Goal: Task Accomplishment & Management: Manage account settings

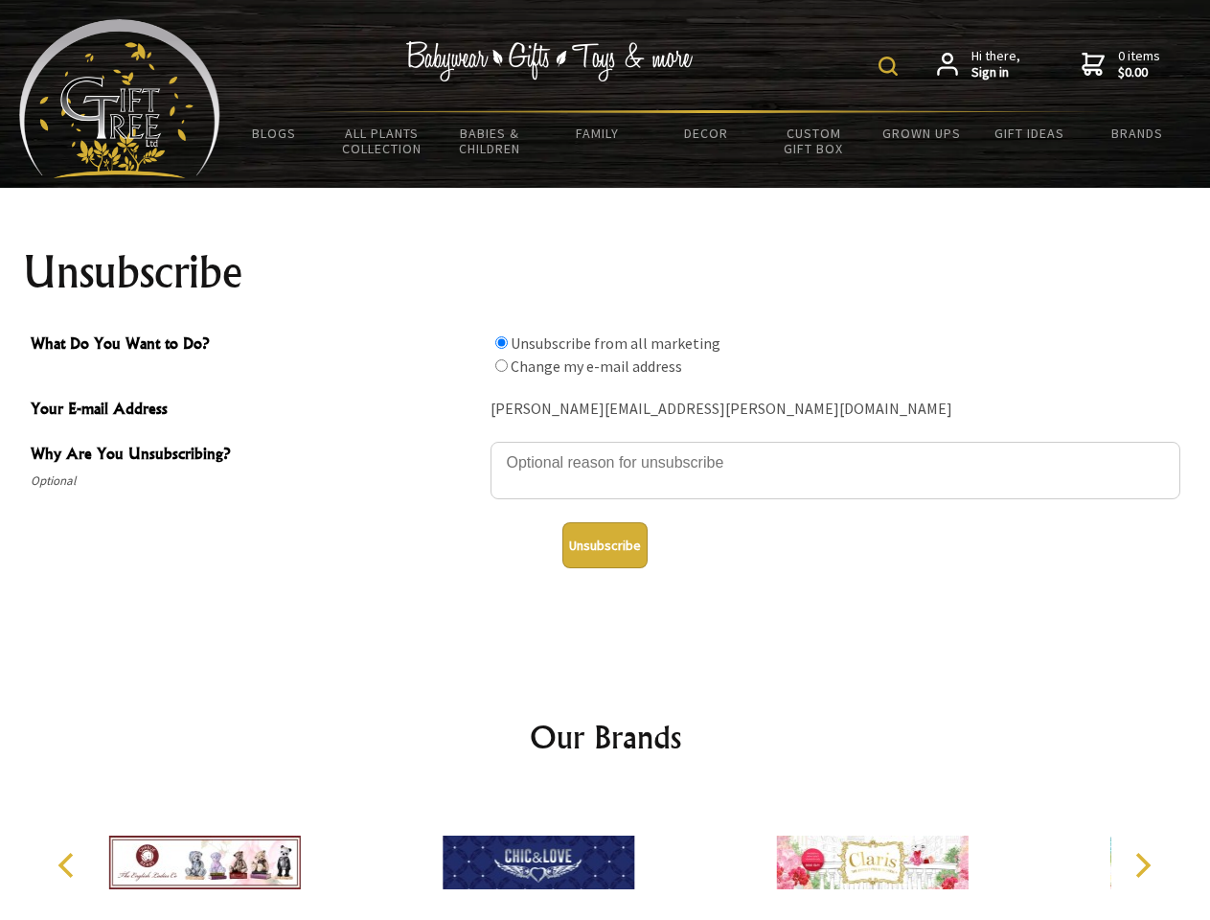
click at [891, 66] on img at bounding box center [888, 66] width 19 height 19
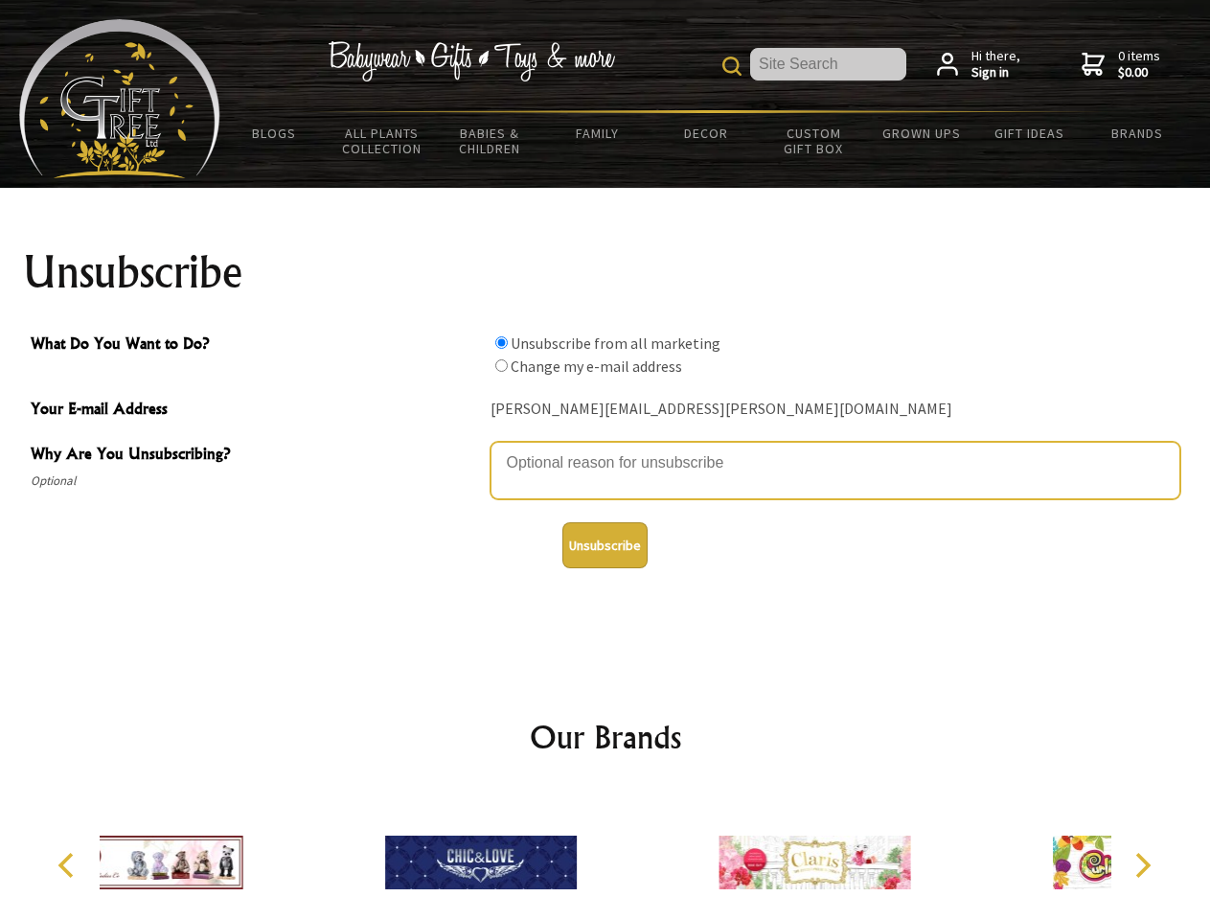
click at [605, 448] on textarea "Why Are You Unsubscribing?" at bounding box center [836, 470] width 690 height 57
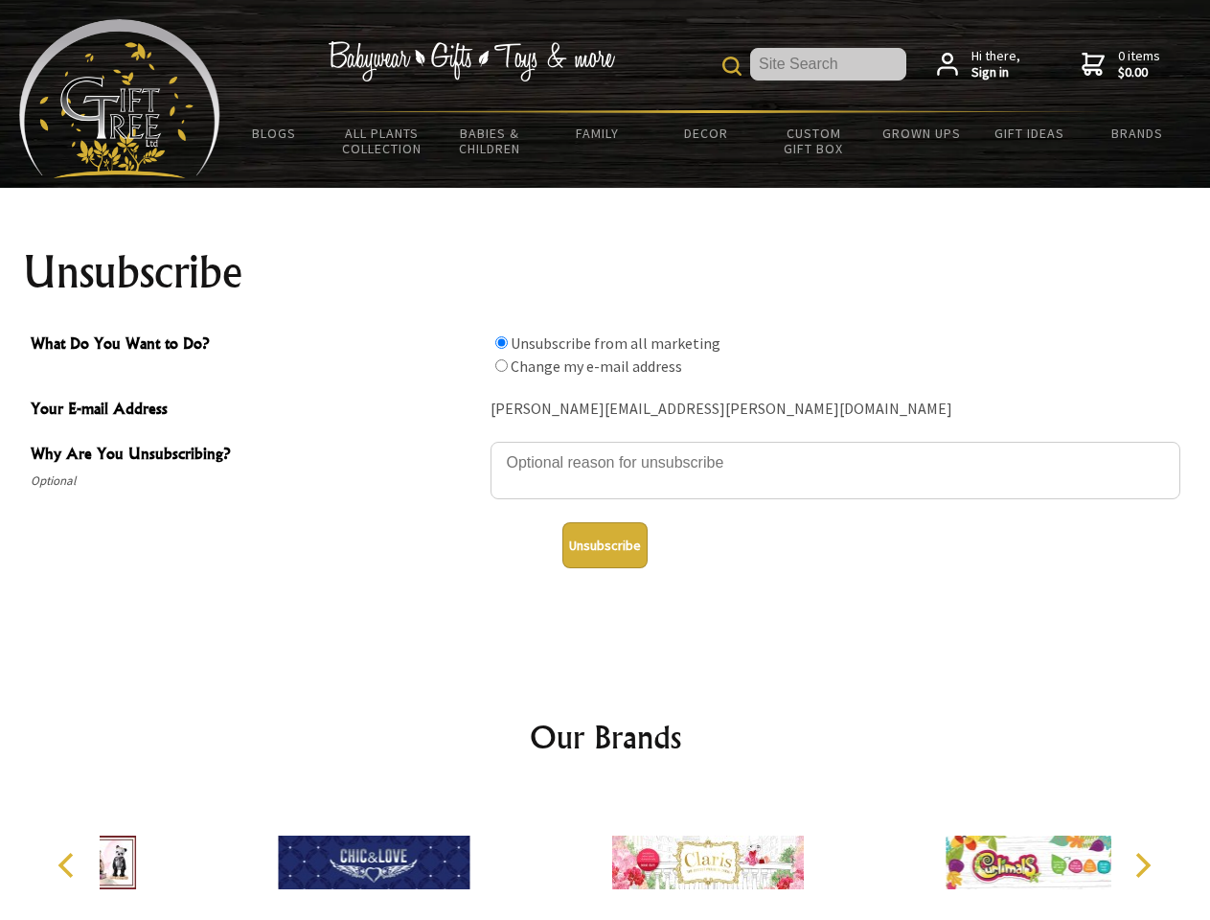
click at [501, 342] on input "What Do You Want to Do?" at bounding box center [501, 342] width 12 height 12
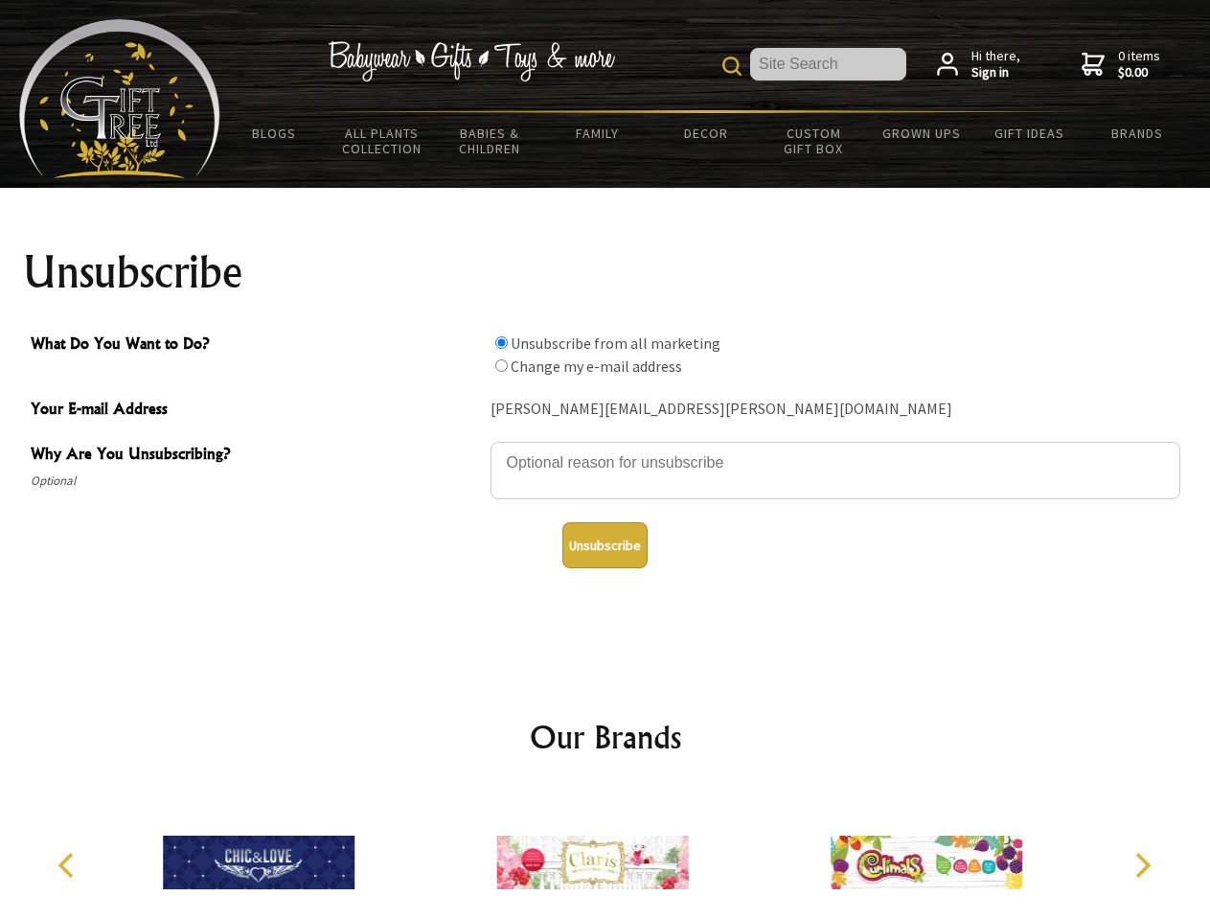
click at [501, 365] on input "What Do You Want to Do?" at bounding box center [501, 365] width 12 height 12
radio input "true"
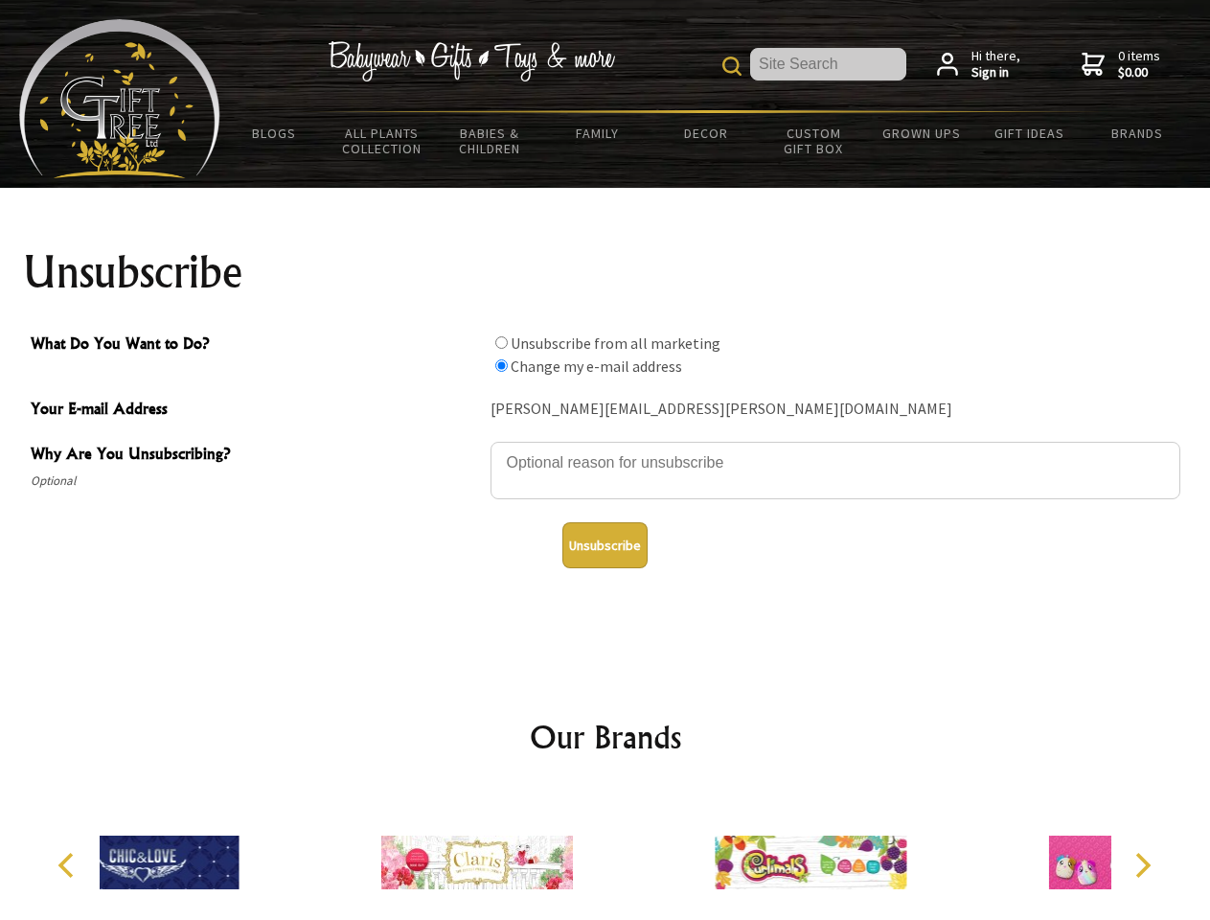
click at [605, 545] on button "Unsubscribe" at bounding box center [604, 545] width 85 height 46
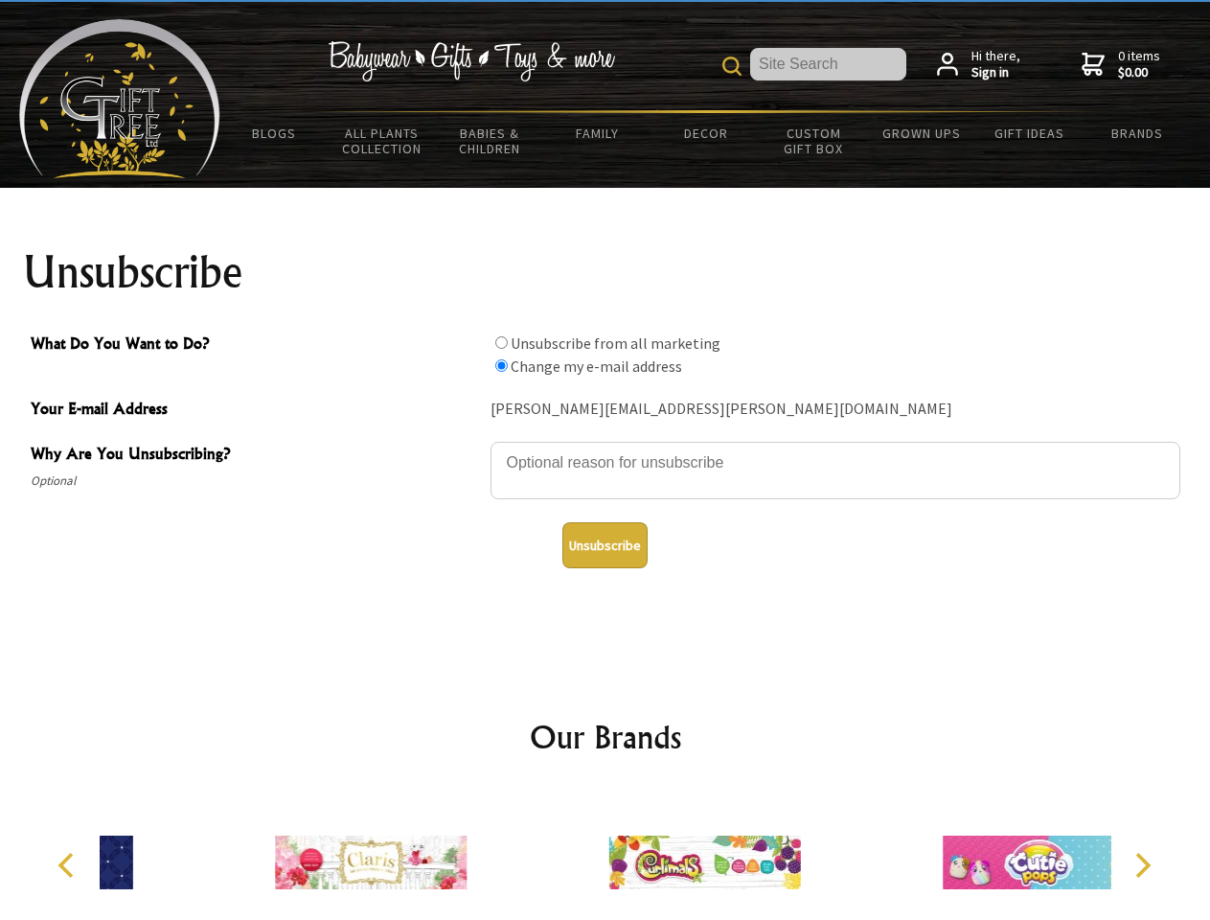
click at [605, 855] on div at bounding box center [703, 864] width 333 height 149
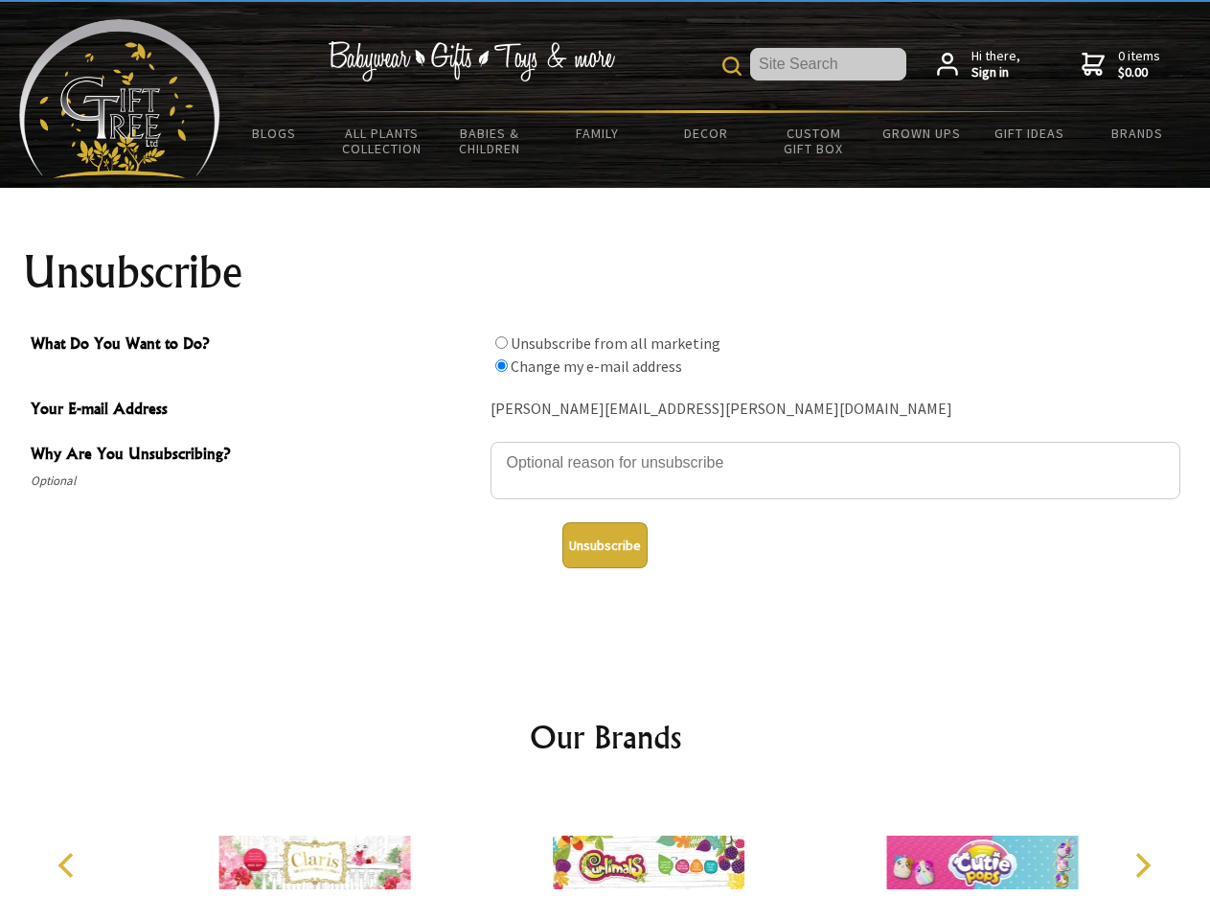
click at [69, 865] on icon "Previous" at bounding box center [68, 865] width 25 height 25
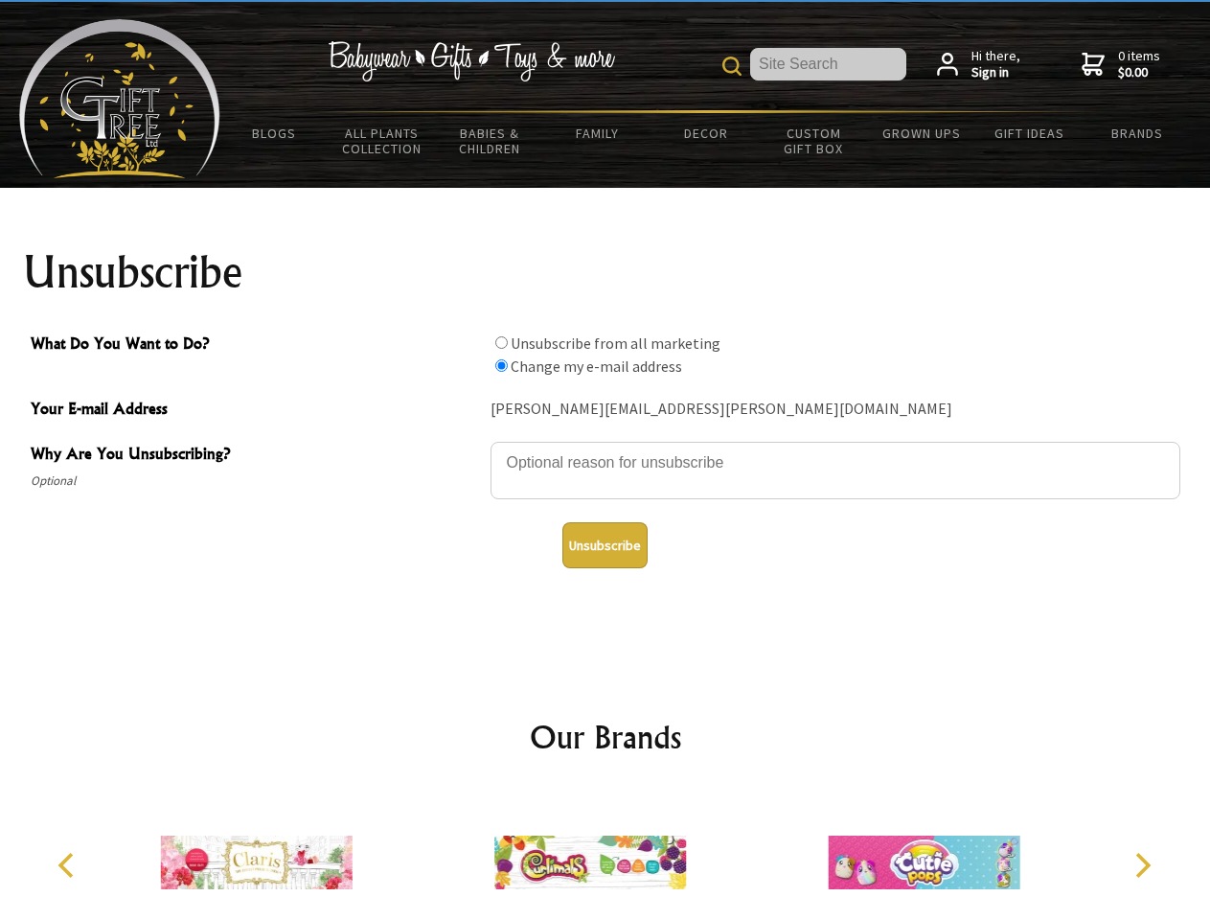
click at [1142, 865] on icon "Next" at bounding box center [1141, 865] width 25 height 25
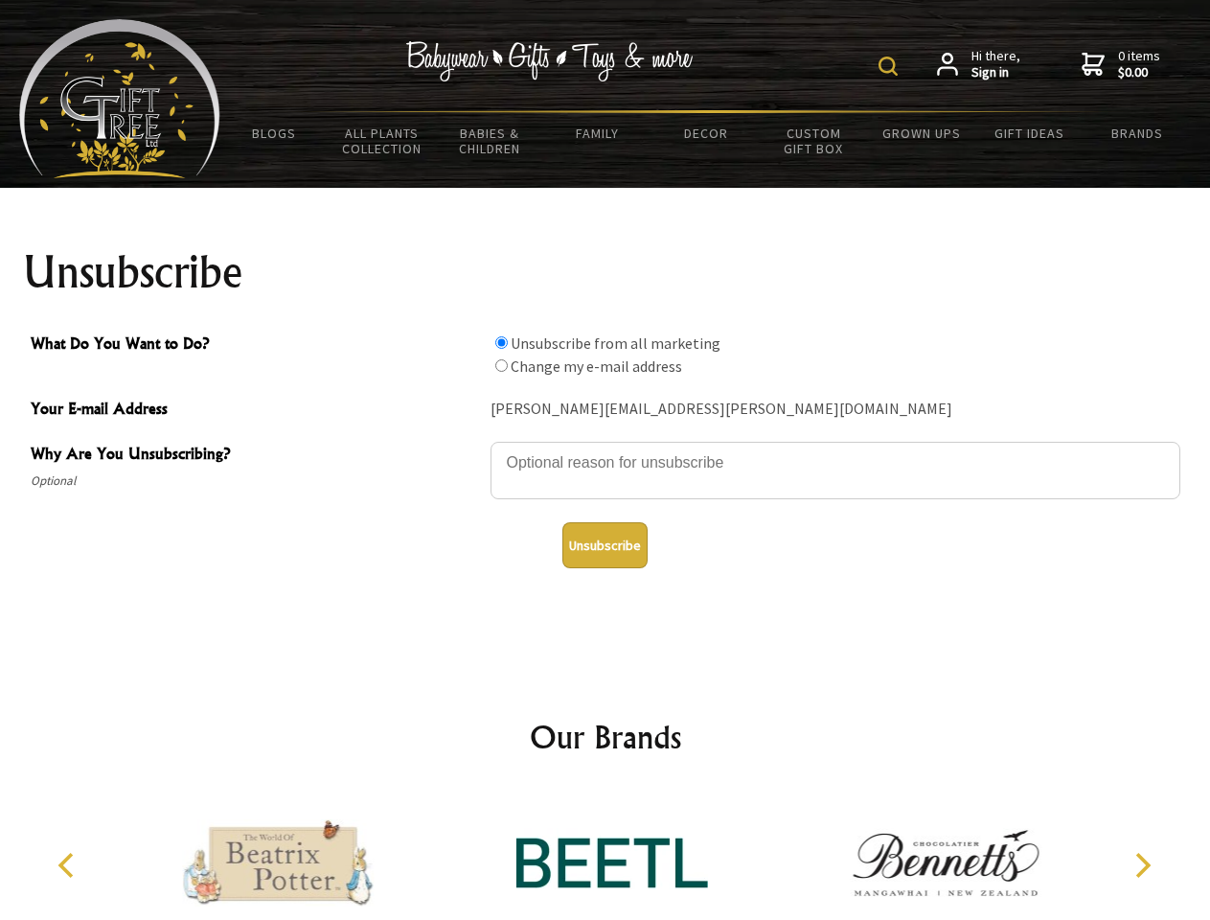
click at [891, 66] on img at bounding box center [888, 66] width 19 height 19
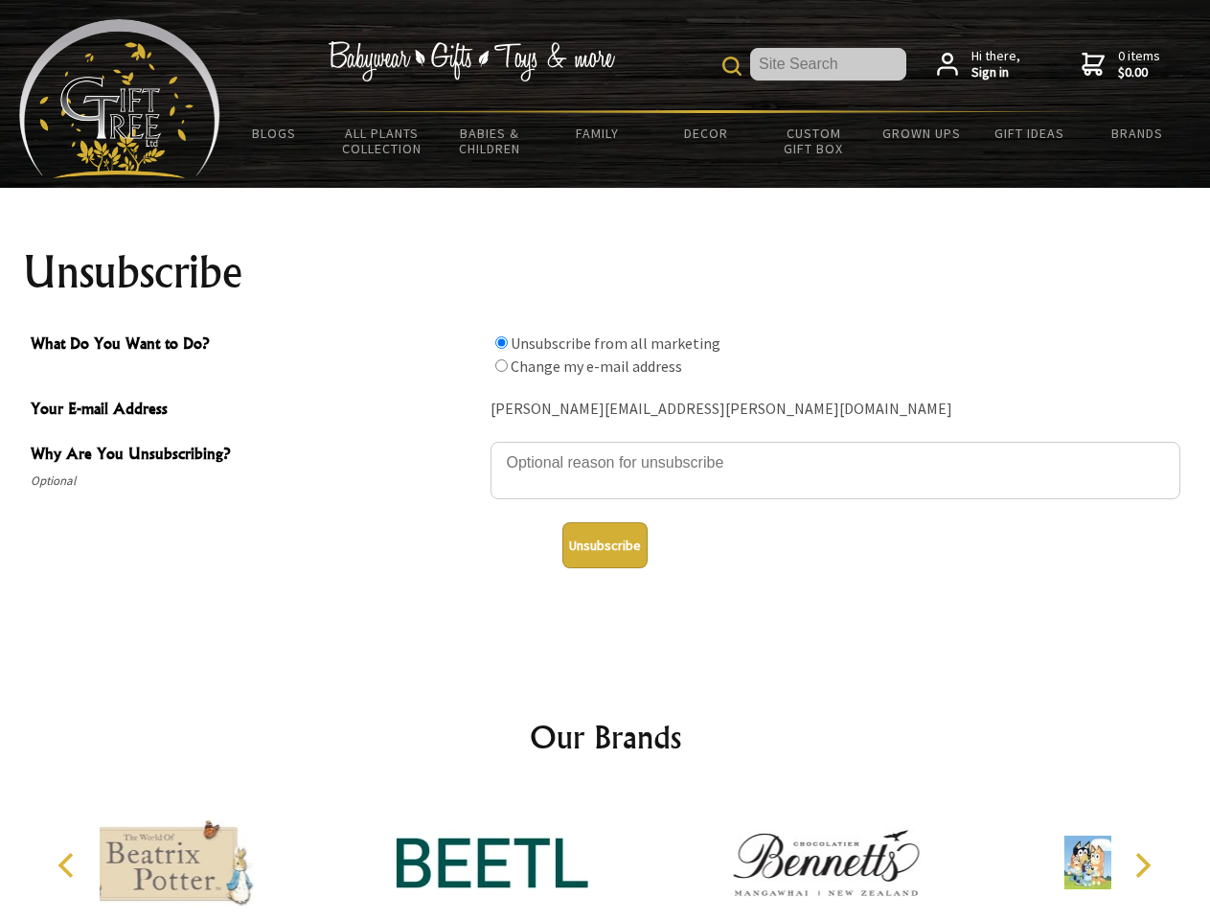
click at [605, 448] on textarea "Why Are You Unsubscribing?" at bounding box center [836, 470] width 690 height 57
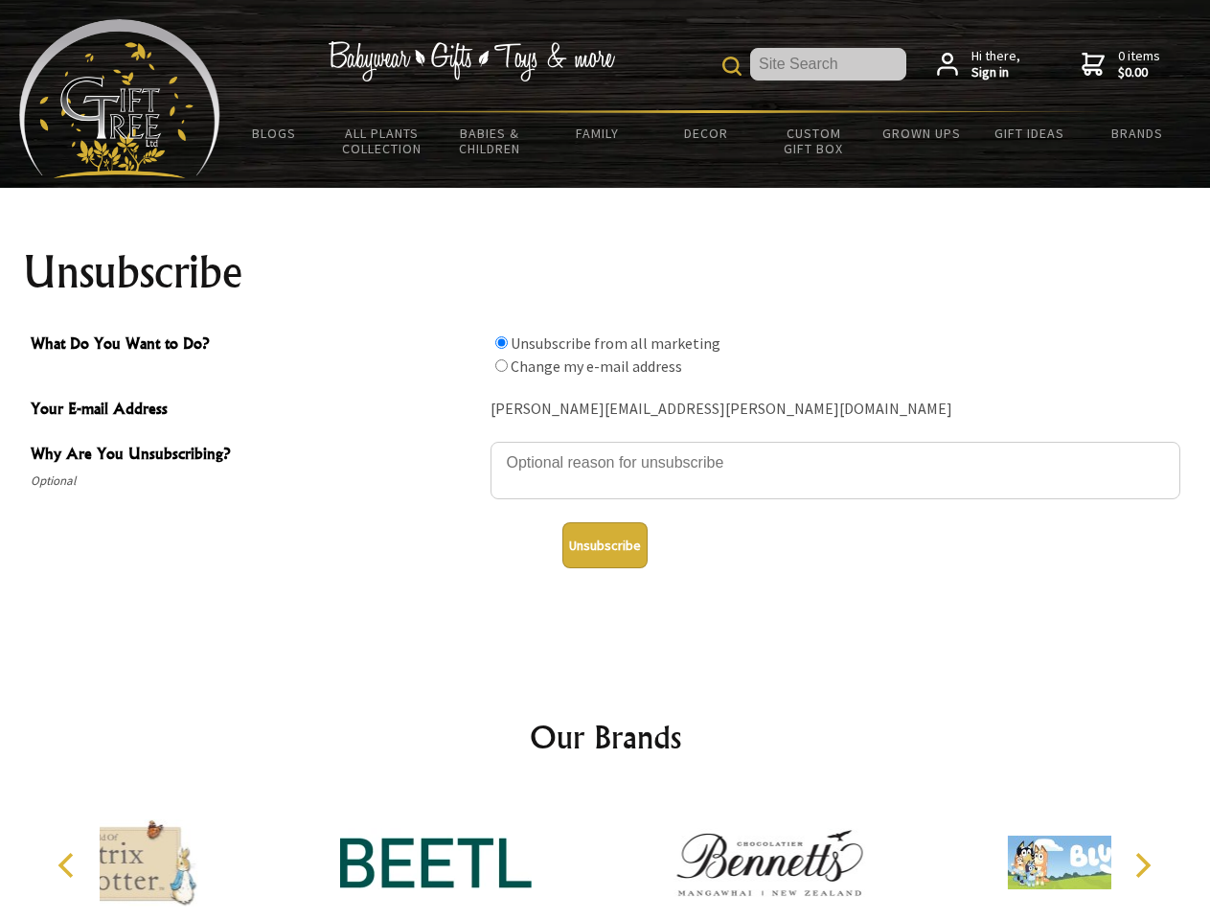
click at [501, 342] on input "What Do You Want to Do?" at bounding box center [501, 342] width 12 height 12
click at [501, 365] on input "What Do You Want to Do?" at bounding box center [501, 365] width 12 height 12
radio input "true"
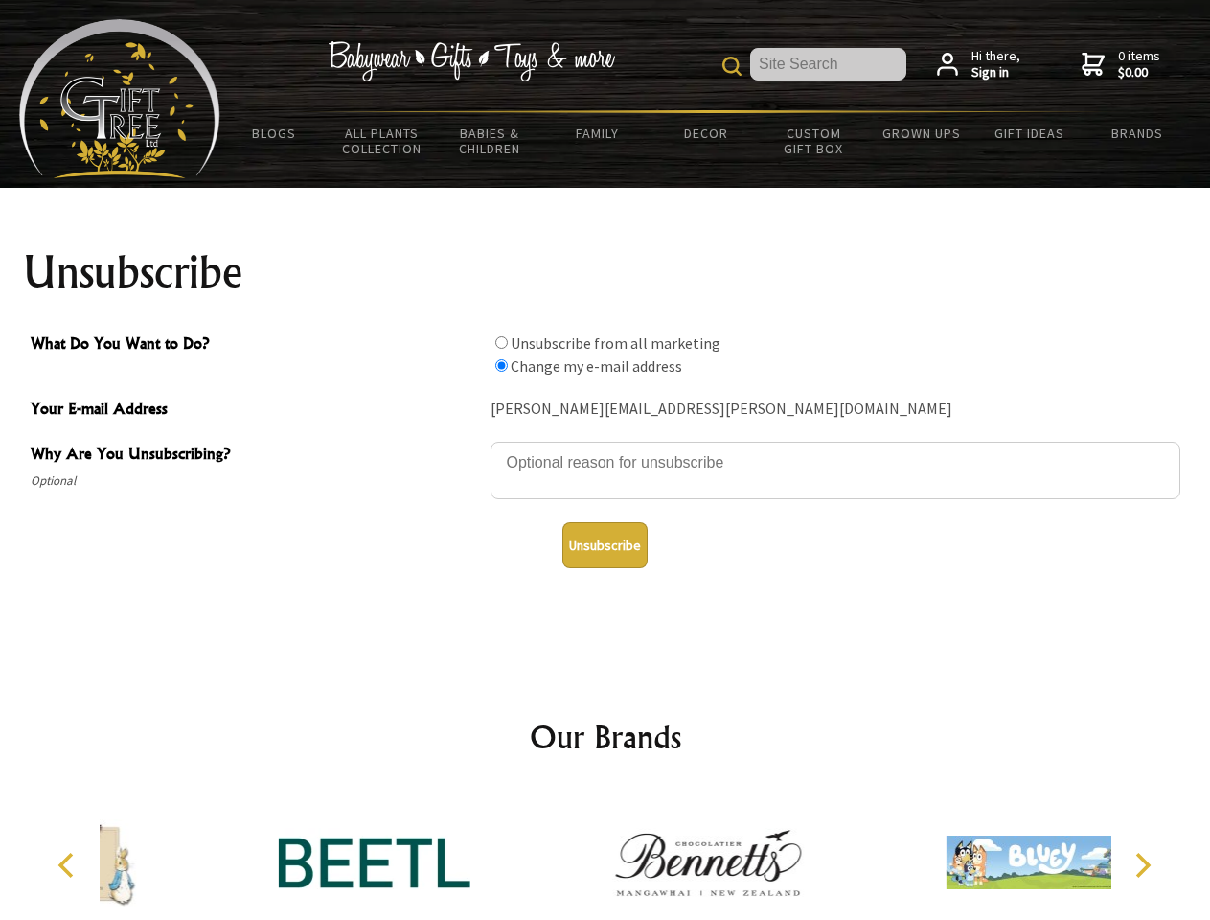
click at [605, 545] on button "Unsubscribe" at bounding box center [604, 545] width 85 height 46
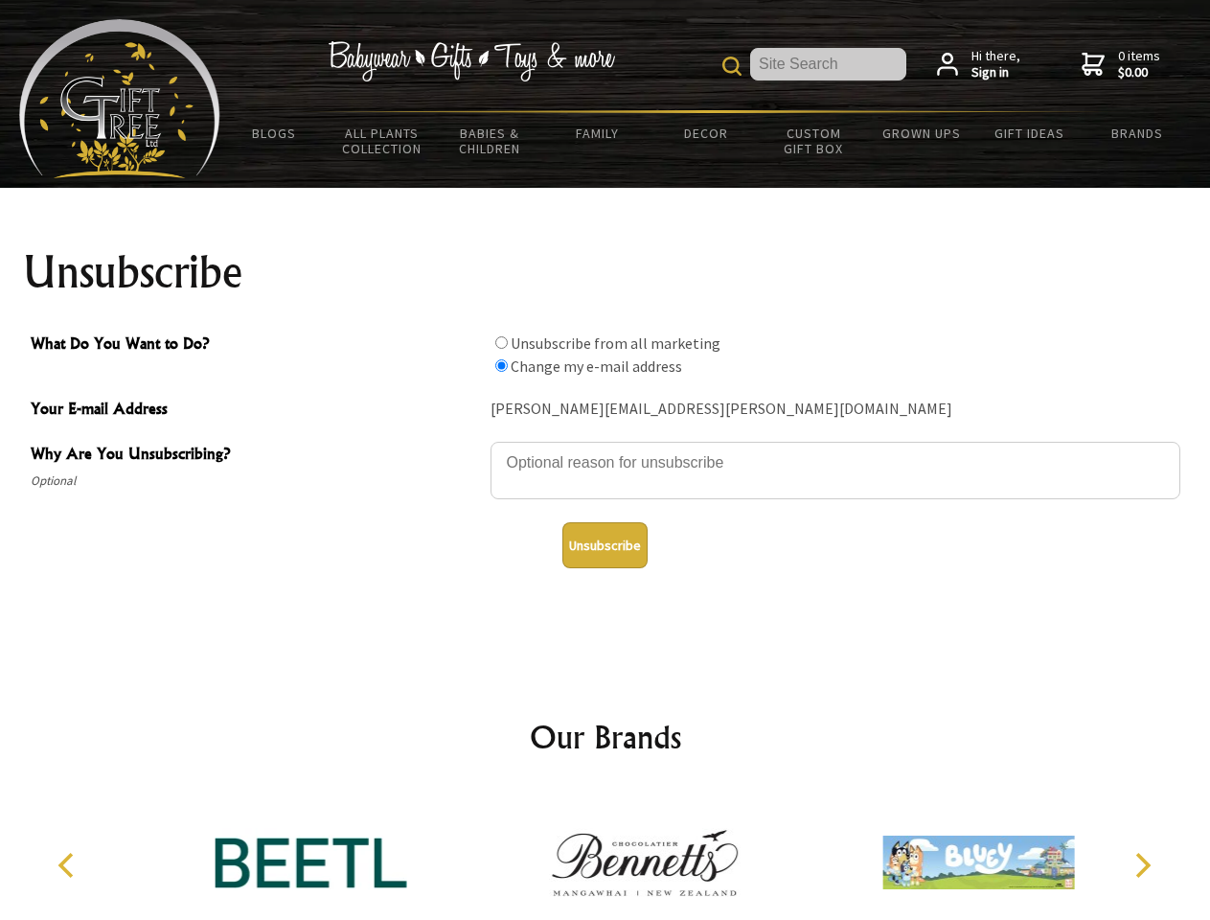
click at [69, 865] on icon "Previous" at bounding box center [68, 865] width 25 height 25
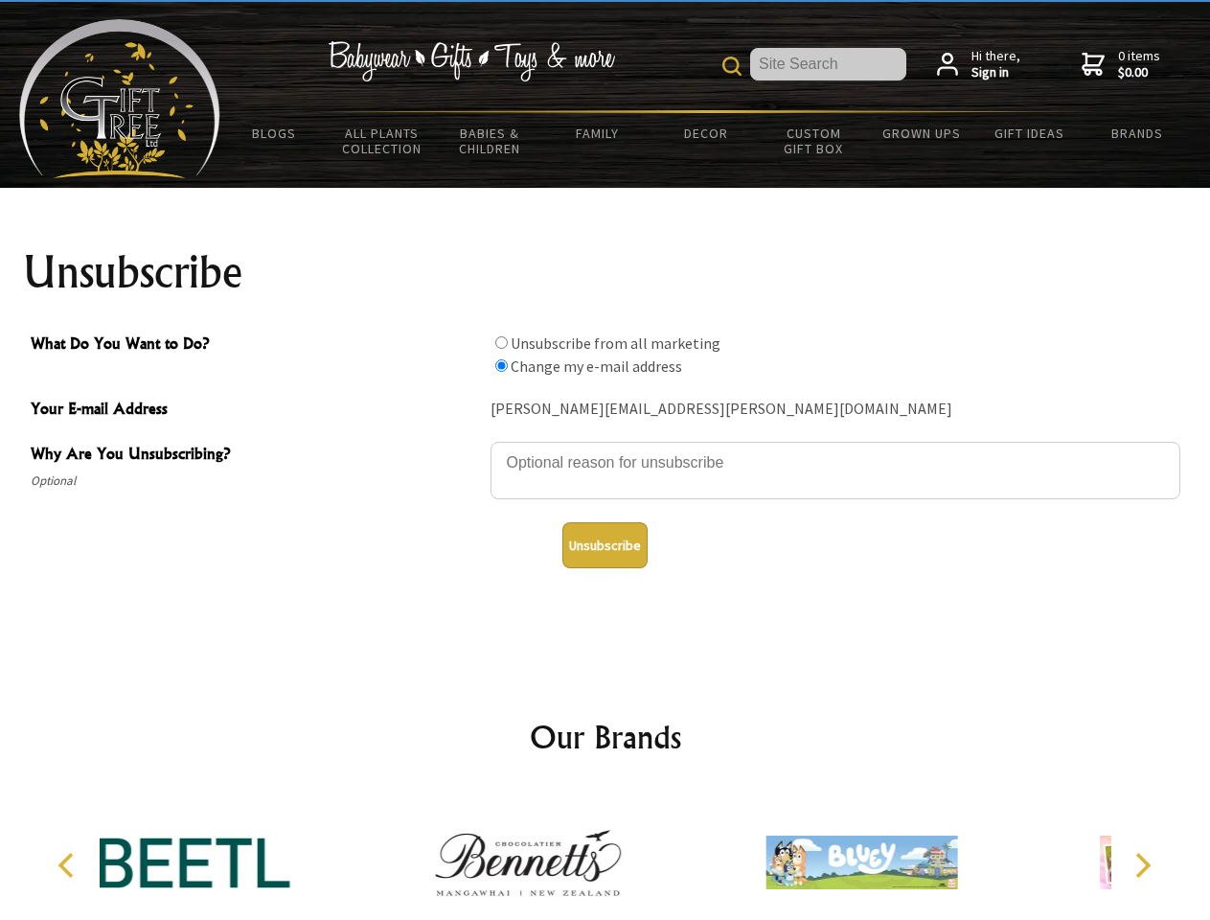
click at [1142, 865] on icon "Next" at bounding box center [1141, 865] width 25 height 25
